Goal: Transaction & Acquisition: Subscribe to service/newsletter

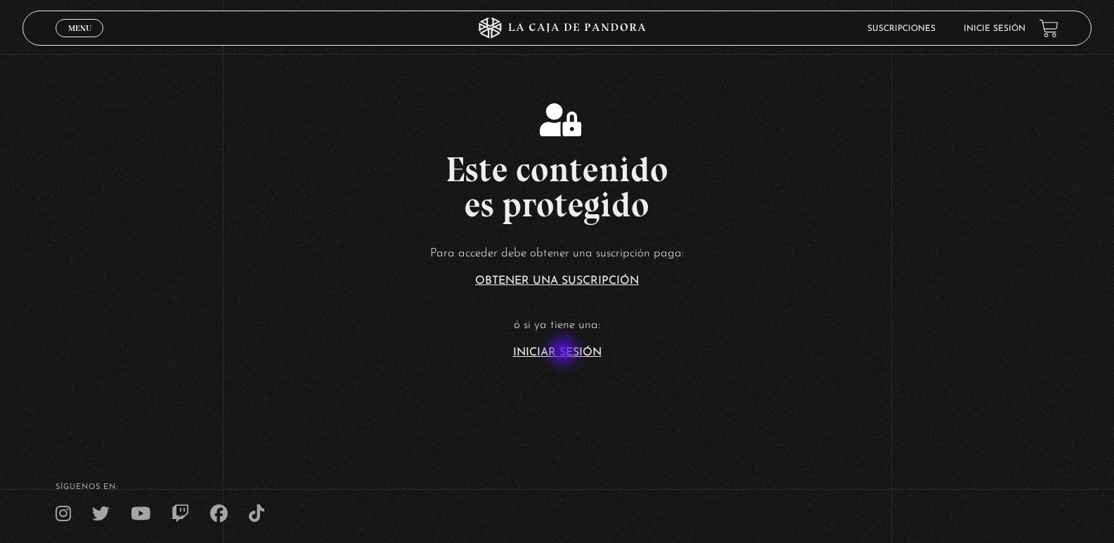
click at [564, 353] on link "Iniciar Sesión" at bounding box center [557, 352] width 89 height 11
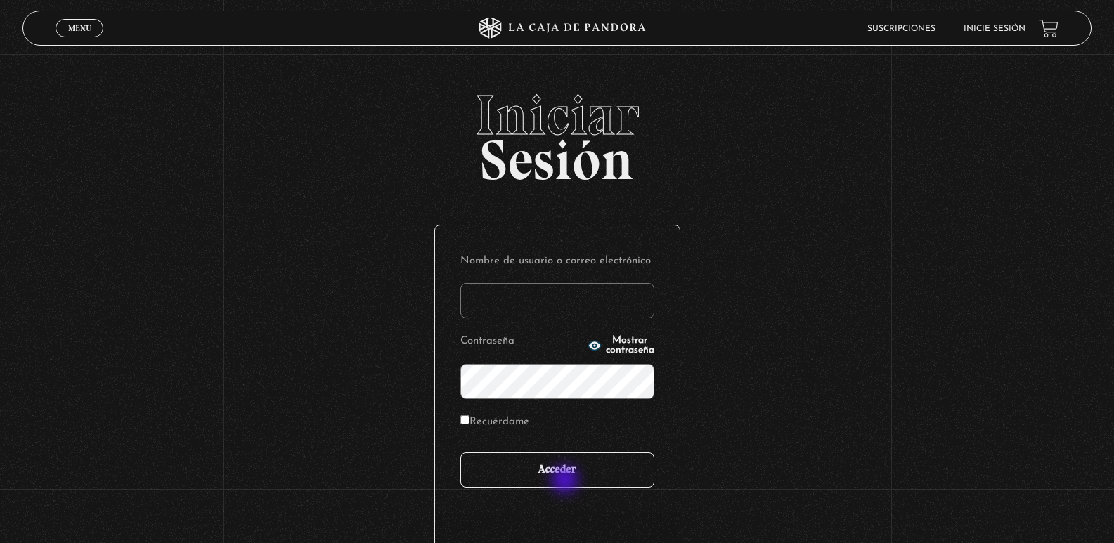
type input "[EMAIL_ADDRESS][DOMAIN_NAME]"
click at [566, 481] on input "Acceder" at bounding box center [557, 470] width 194 height 35
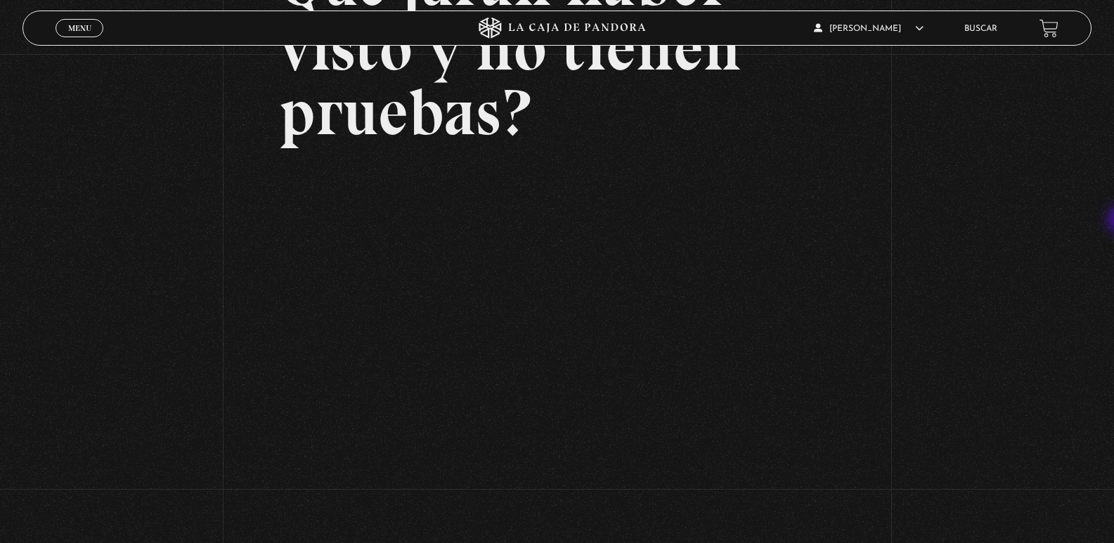
scroll to position [202, 0]
